Goal: Go to known website: Go to known website

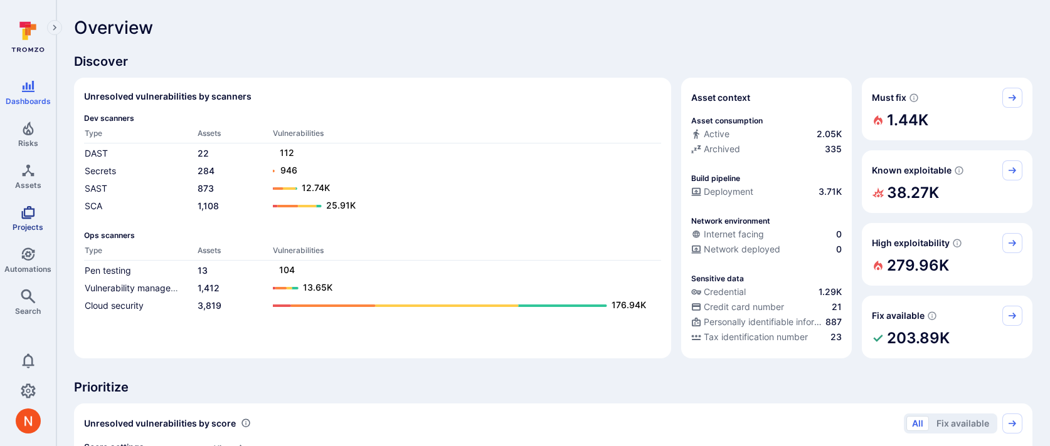
click at [21, 220] on link "Projects" at bounding box center [28, 218] width 56 height 37
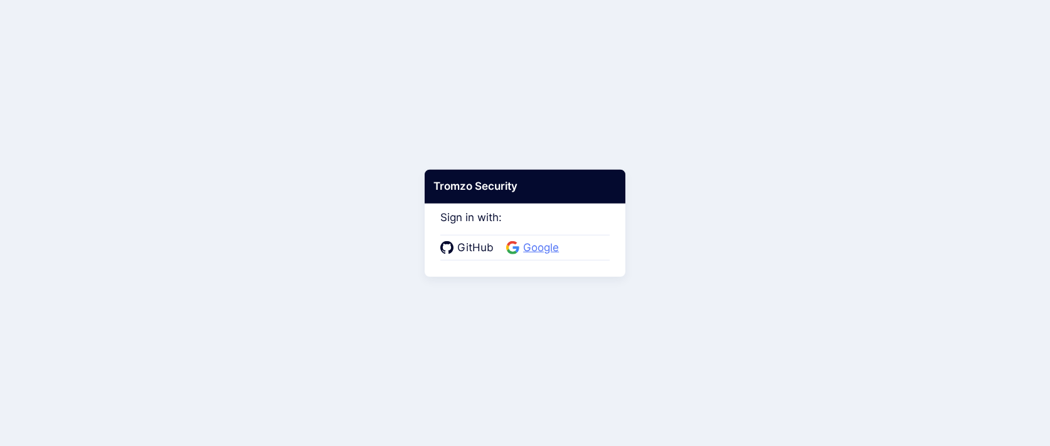
click at [539, 249] on span "Google" at bounding box center [540, 248] width 43 height 16
